Goal: Navigation & Orientation: Understand site structure

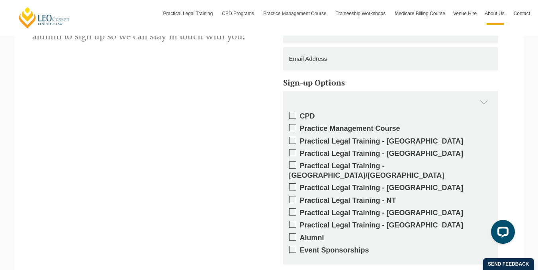
scroll to position [1200, 0]
